Goal: Task Accomplishment & Management: Manage account settings

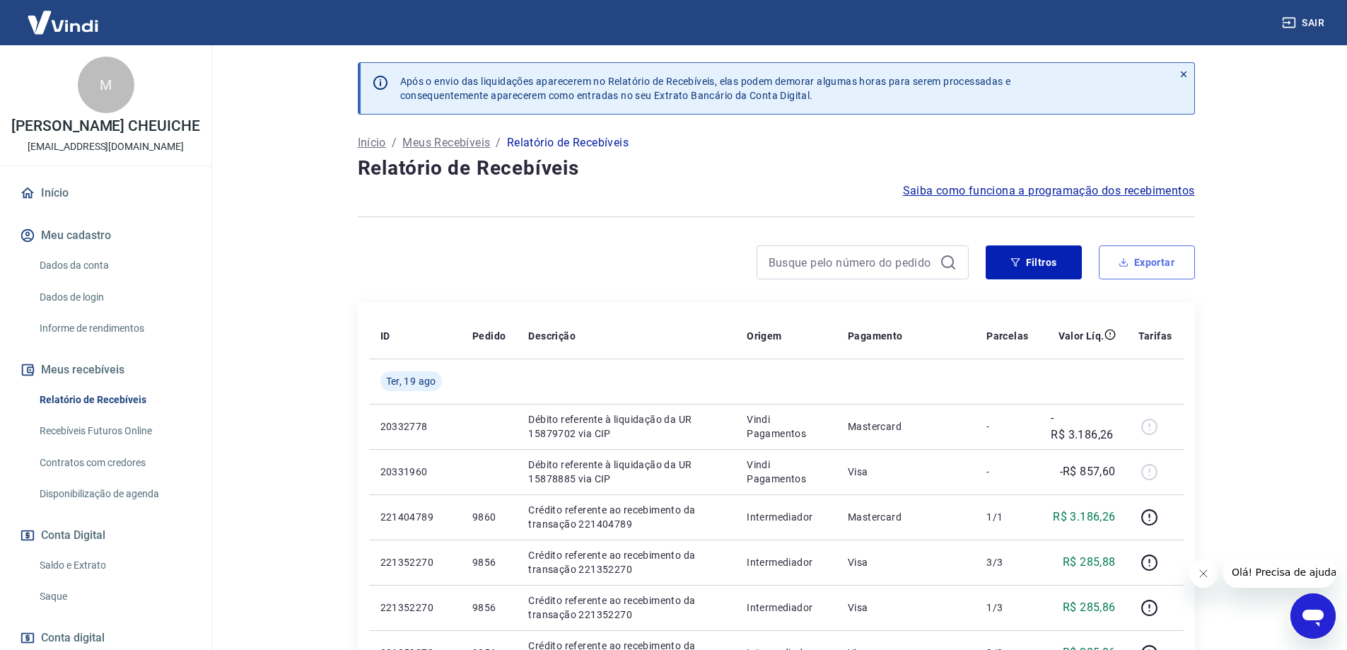
click at [1154, 270] on button "Exportar" at bounding box center [1147, 262] width 96 height 34
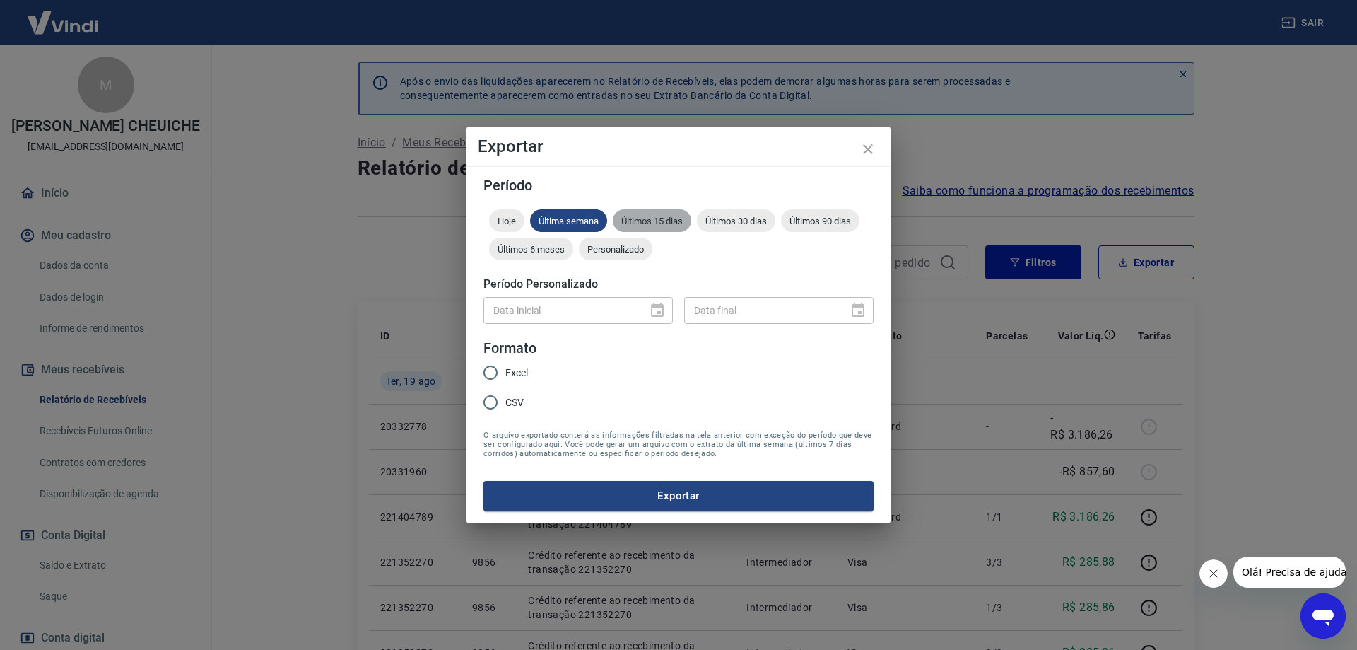
click at [686, 212] on div "Últimos 15 dias" at bounding box center [652, 220] width 78 height 23
click at [525, 370] on span "Excel" at bounding box center [516, 373] width 23 height 15
click at [505, 370] on input "Excel" at bounding box center [491, 373] width 30 height 30
radio input "true"
click at [649, 492] on button "Exportar" at bounding box center [679, 496] width 390 height 30
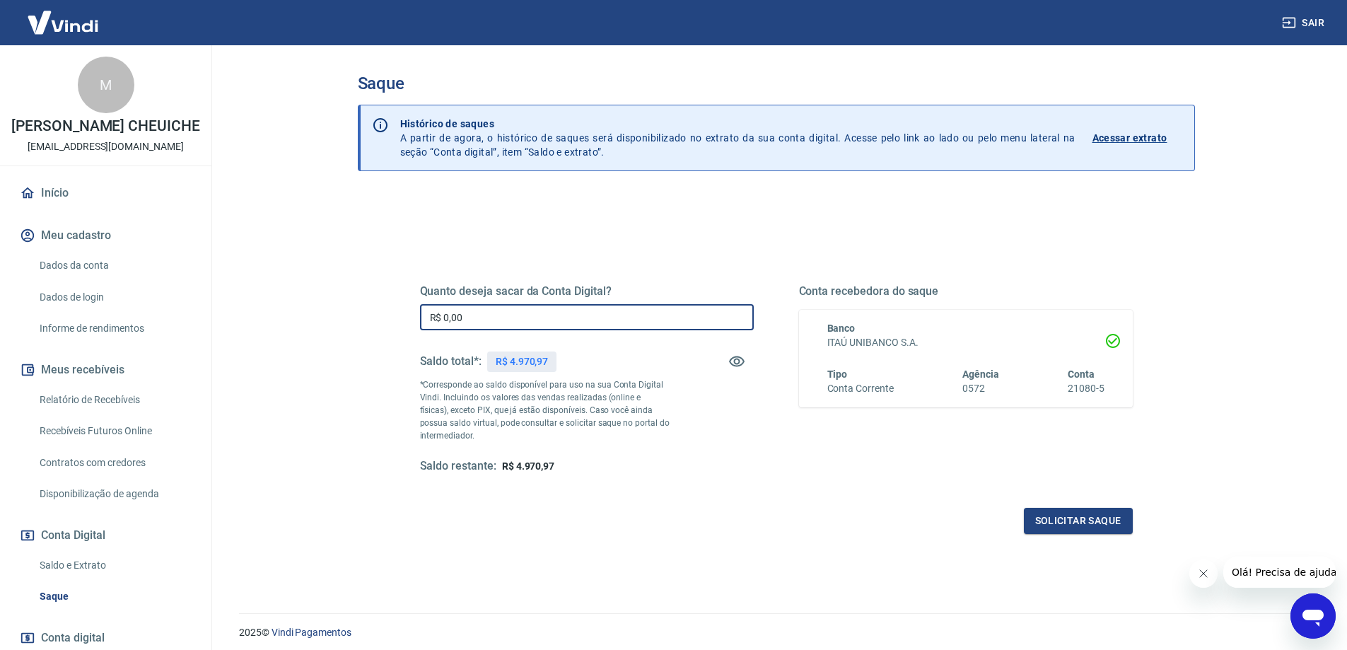
drag, startPoint x: 476, startPoint y: 318, endPoint x: 397, endPoint y: 318, distance: 79.2
click at [397, 318] on div "Quanto deseja sacar da Conta Digital? R$ 0,00 ​ Saldo total*: R$ 4.970,97 *Corr…" at bounding box center [776, 386] width 781 height 329
type input "R$ 4.970,97"
click at [1080, 522] on button "Solicitar saque" at bounding box center [1078, 521] width 109 height 26
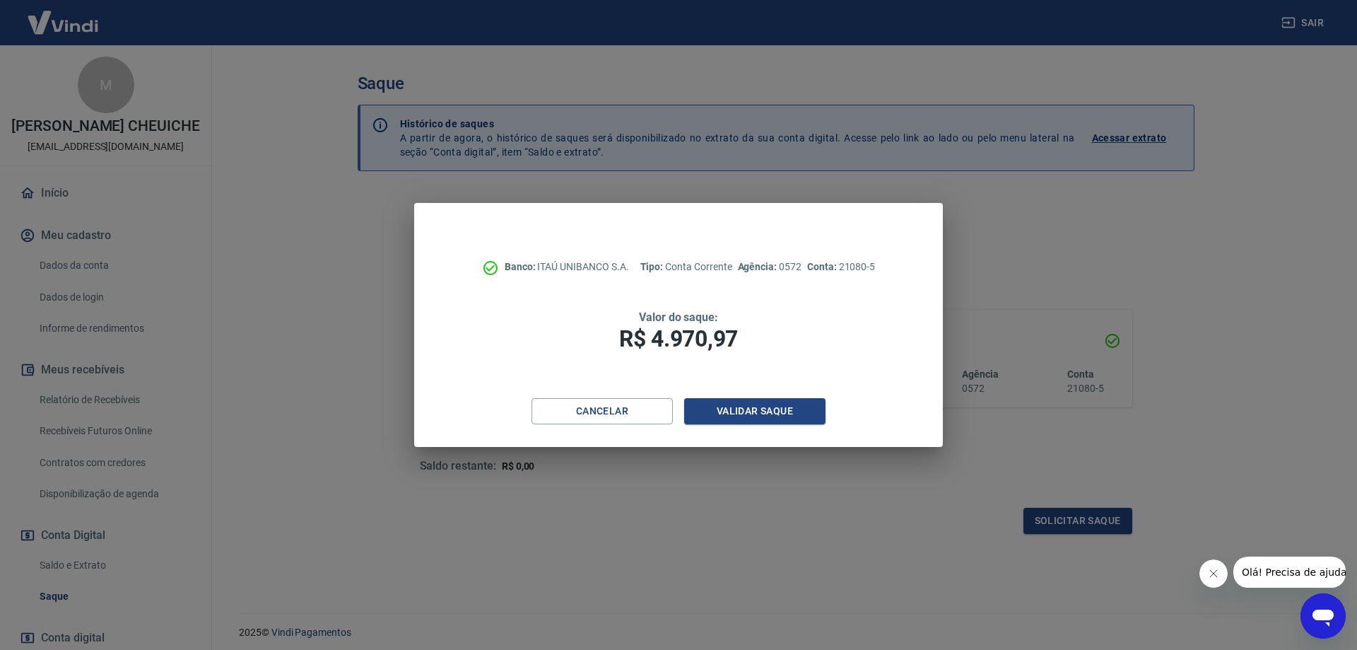
click at [769, 394] on div "Banco: ITAÚ UNIBANCO S.A. Tipo: Conta Corrente Agência: 0572 Conta: 21080-5 Val…" at bounding box center [678, 300] width 529 height 195
click at [766, 406] on button "Validar saque" at bounding box center [754, 411] width 141 height 26
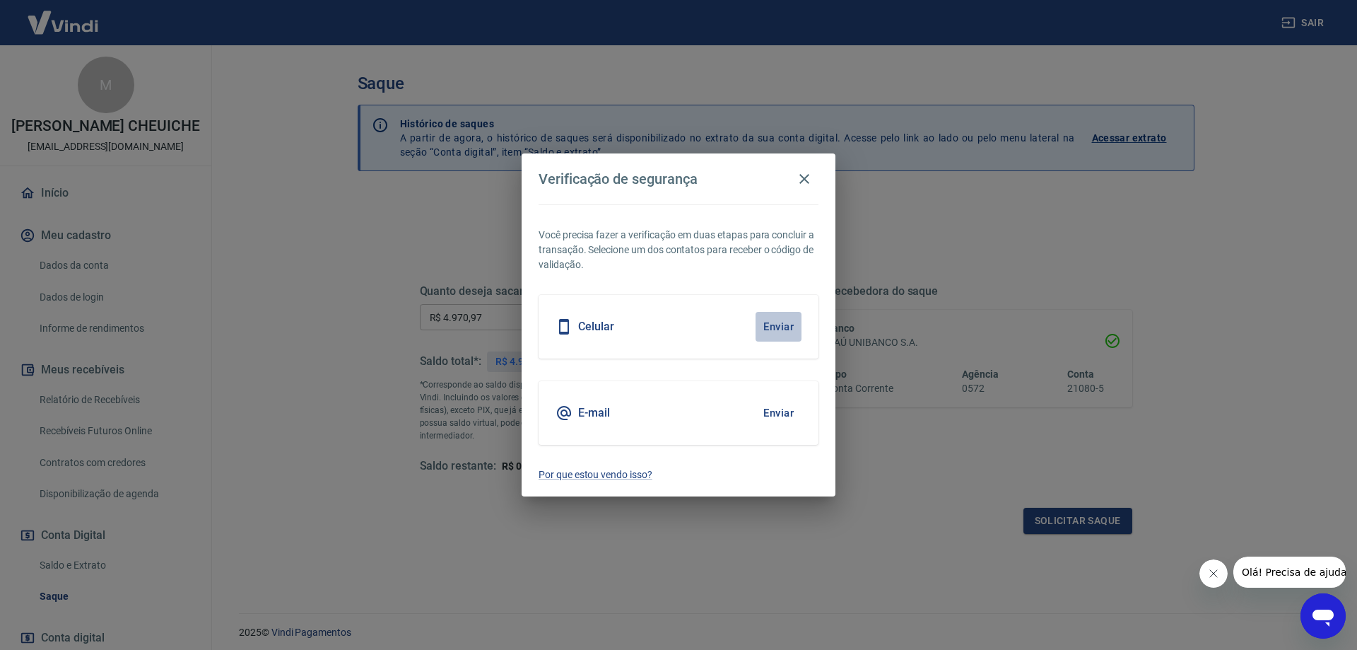
click at [773, 326] on button "Enviar" at bounding box center [779, 327] width 46 height 30
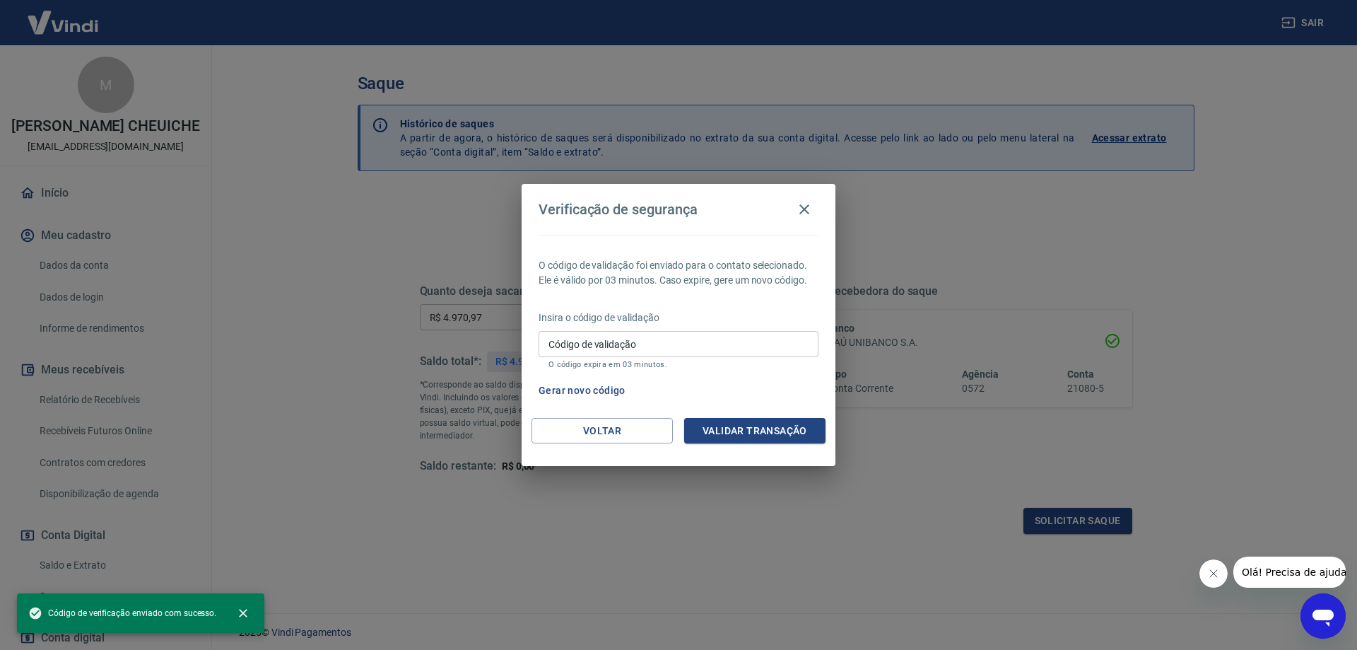
click at [783, 326] on div "Insira o código de validação Código de validação Código de validação O código e…" at bounding box center [679, 341] width 280 height 62
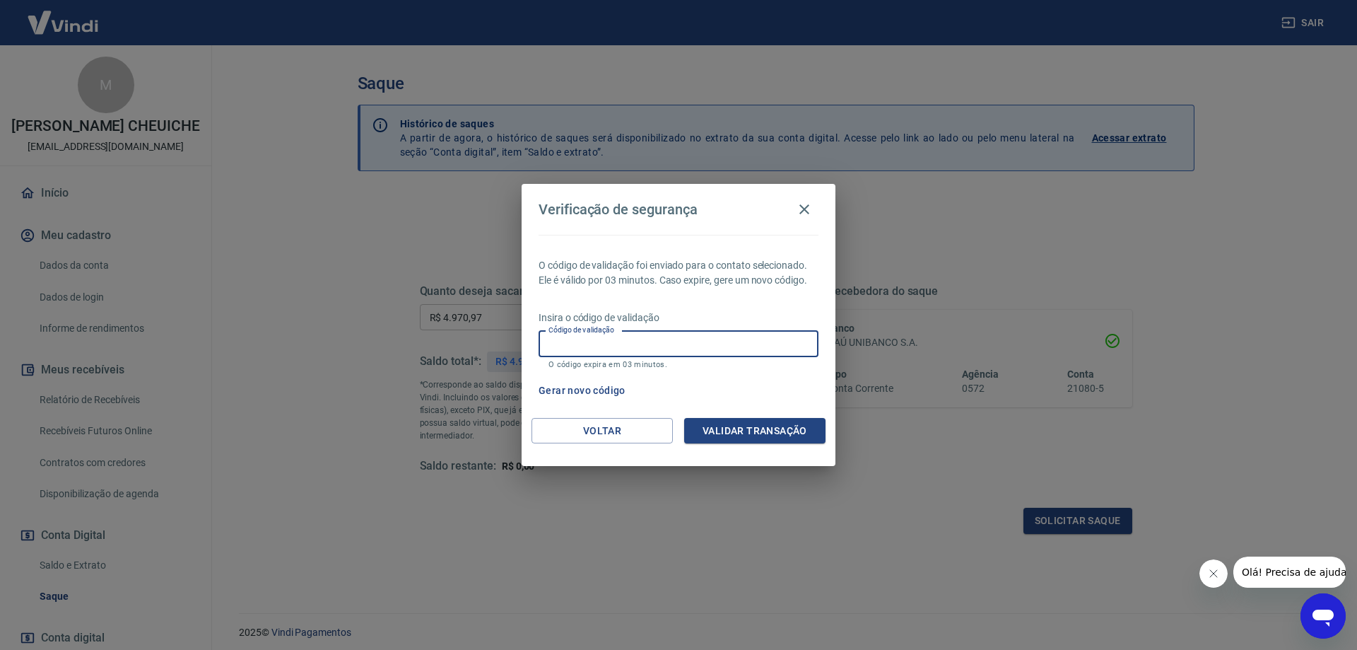
click at [633, 346] on input "Código de validação" at bounding box center [679, 344] width 280 height 26
type input "578810"
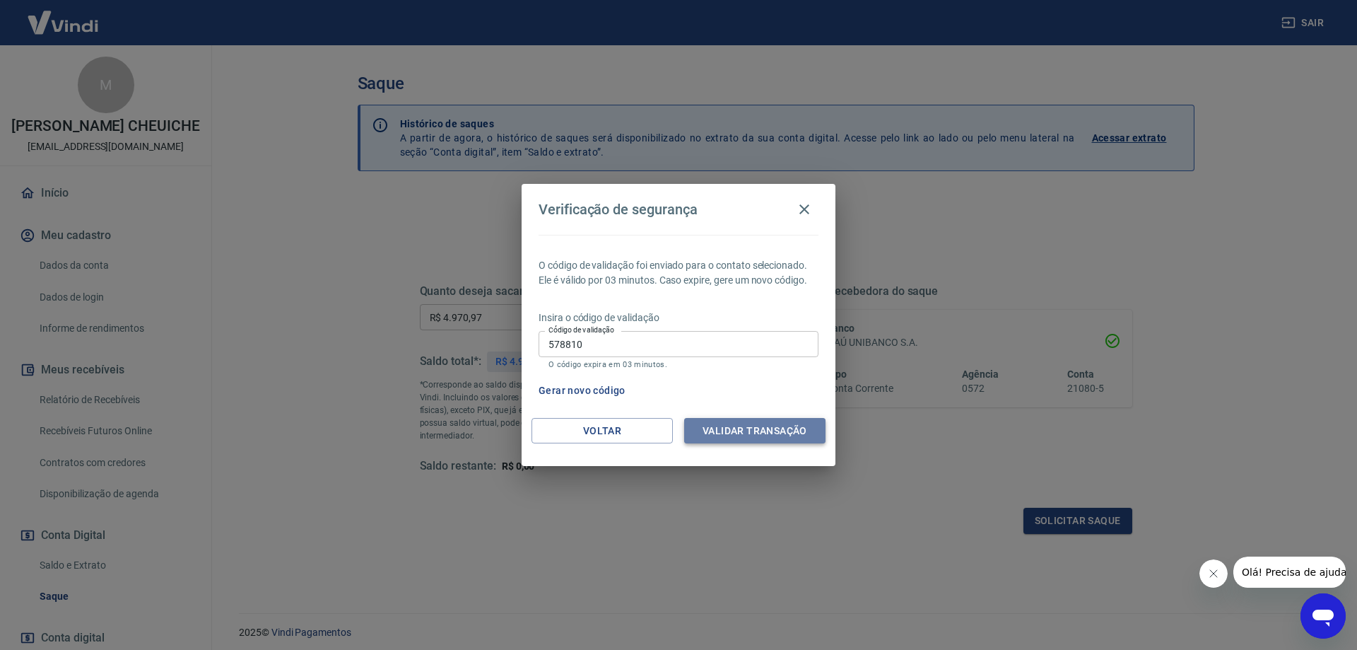
click at [754, 428] on button "Validar transação" at bounding box center [754, 431] width 141 height 26
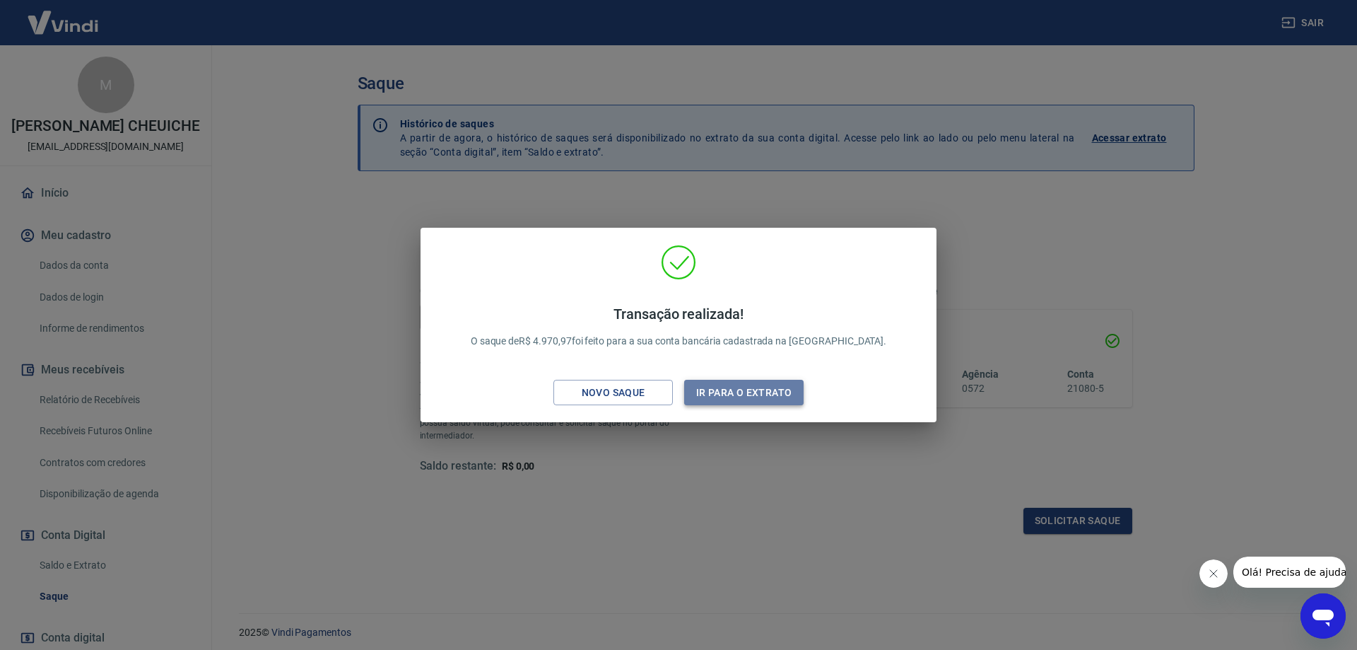
click at [725, 387] on button "Ir para o extrato" at bounding box center [743, 393] width 119 height 26
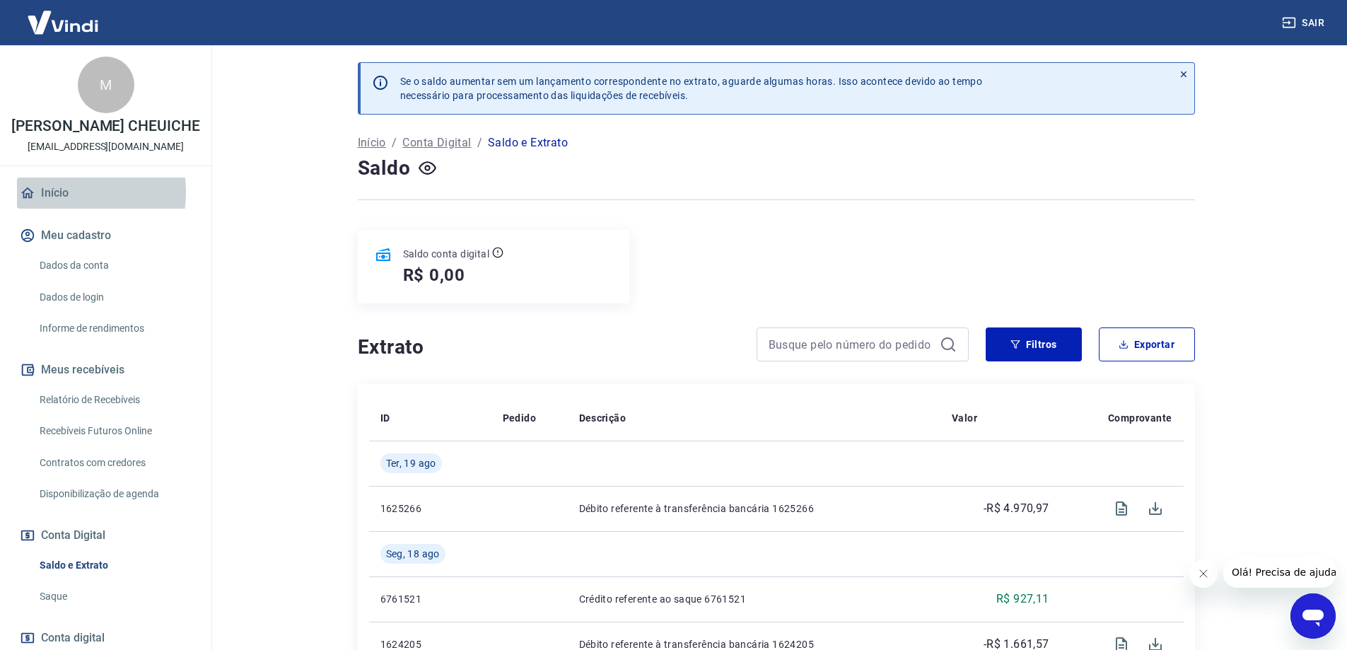
click at [58, 207] on link "Início" at bounding box center [105, 192] width 177 height 31
